Goal: Use online tool/utility: Utilize a website feature to perform a specific function

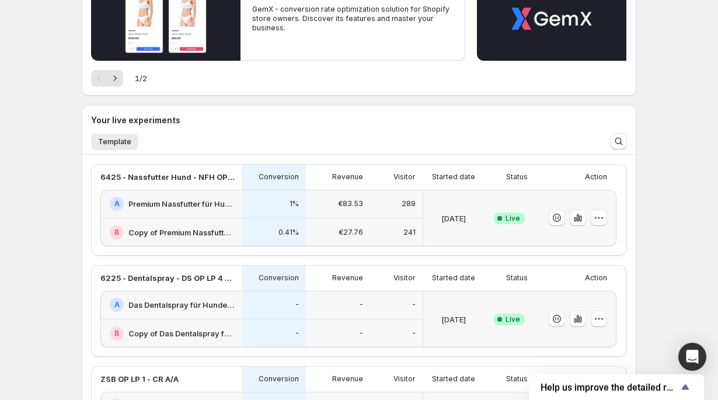
scroll to position [168, 0]
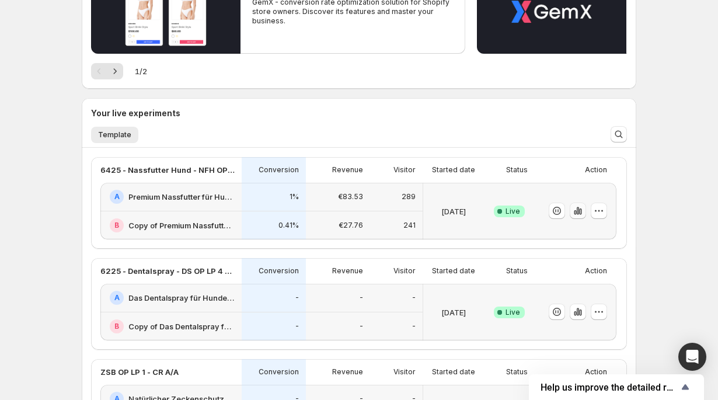
click at [575, 215] on icon "button" at bounding box center [578, 211] width 12 height 12
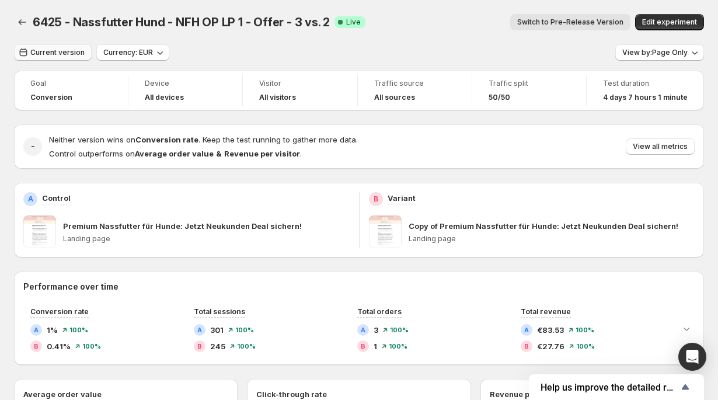
click at [61, 57] on button "Current version" at bounding box center [53, 52] width 78 height 16
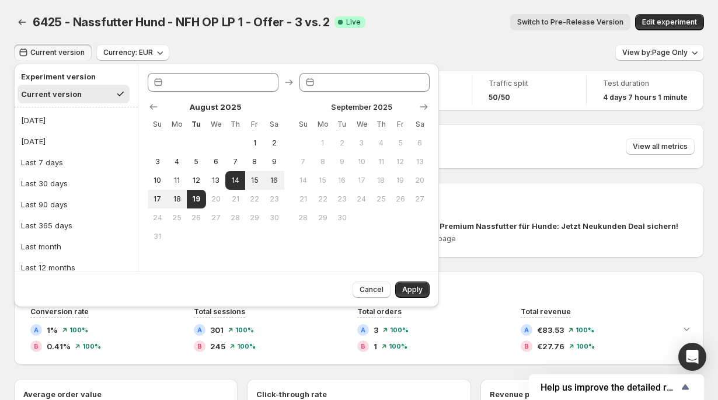
type input "**********"
click at [237, 174] on button "14" at bounding box center [234, 180] width 19 height 19
click at [198, 195] on span "19" at bounding box center [196, 198] width 10 height 9
type input "**********"
click at [407, 288] on span "Apply" at bounding box center [412, 289] width 20 height 9
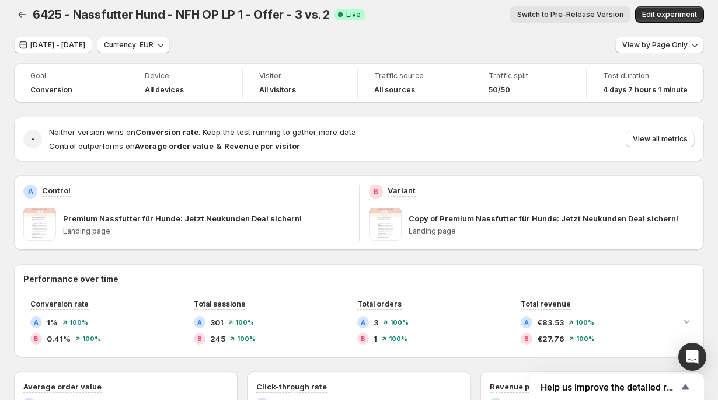
scroll to position [5, 0]
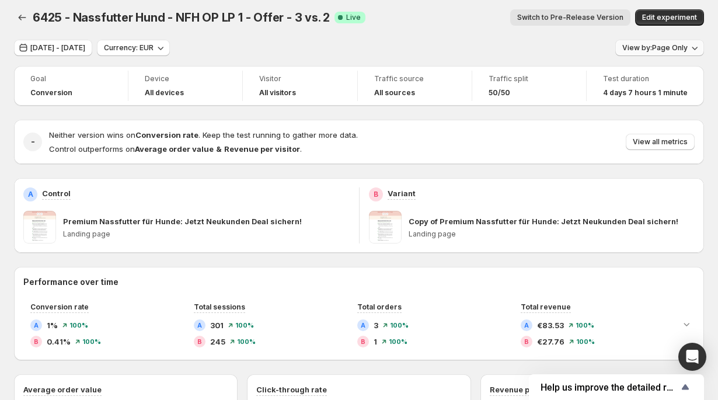
click at [645, 46] on span "View by: Page Only" at bounding box center [654, 47] width 65 height 9
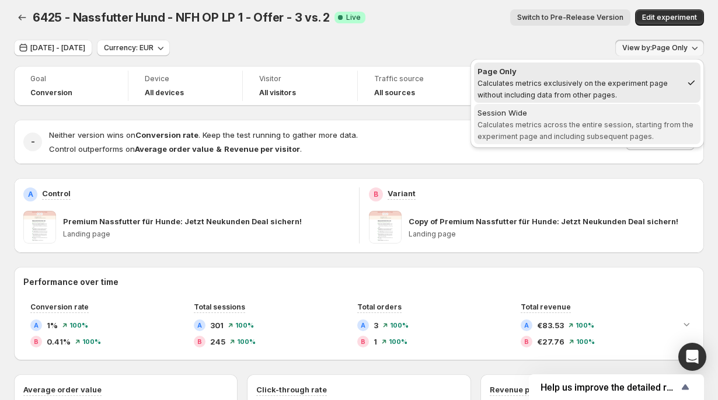
click at [625, 120] on span "Session Wide Calculates metrics across the entire session, starting from the ex…" at bounding box center [586, 124] width 219 height 34
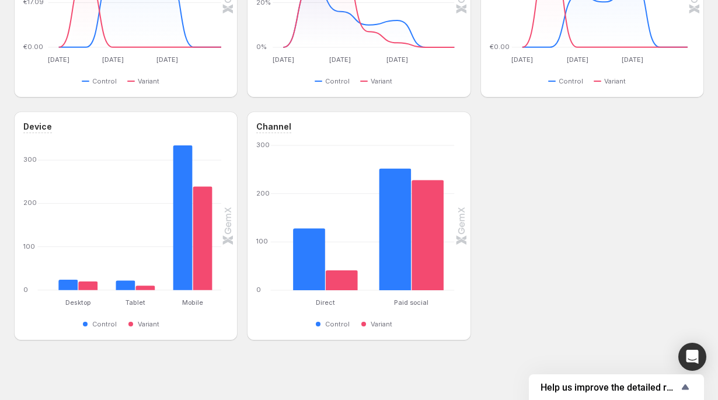
scroll to position [491, 0]
